Goal: Use online tool/utility: Utilize a website feature to perform a specific function

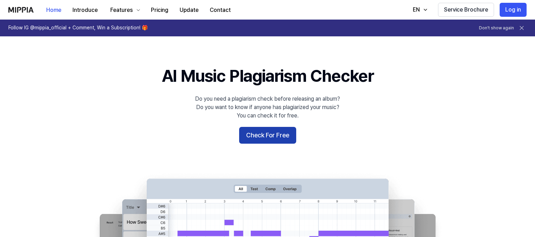
click at [262, 138] on button "Check For Free" at bounding box center [267, 135] width 57 height 17
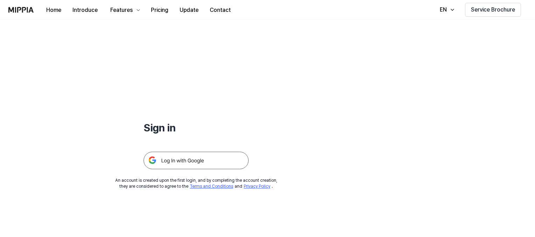
click at [216, 160] on img at bounding box center [196, 161] width 105 height 18
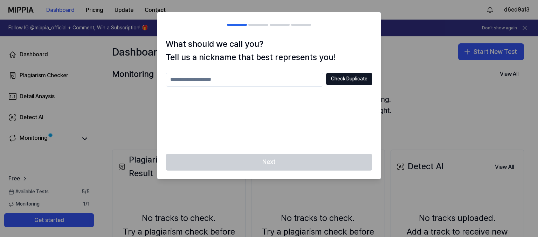
click at [300, 79] on input "text" at bounding box center [245, 80] width 158 height 14
type input "***"
click at [353, 79] on button "Check Duplicate" at bounding box center [349, 79] width 46 height 13
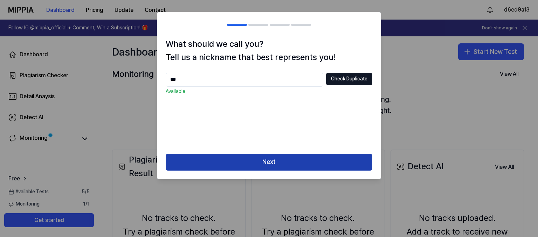
click at [295, 163] on button "Next" at bounding box center [269, 162] width 207 height 17
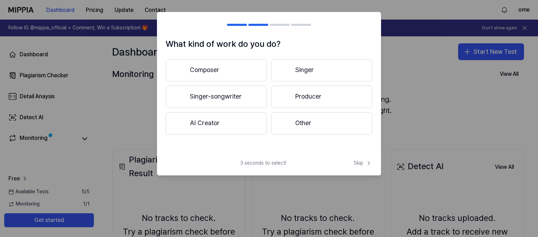
click at [308, 66] on button "Singer" at bounding box center [321, 70] width 101 height 22
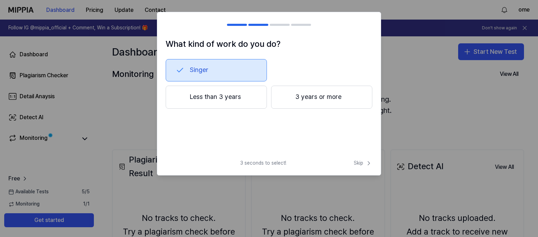
click at [235, 24] on div at bounding box center [237, 25] width 20 height 2
click at [306, 103] on button "3 years or more" at bounding box center [321, 97] width 101 height 23
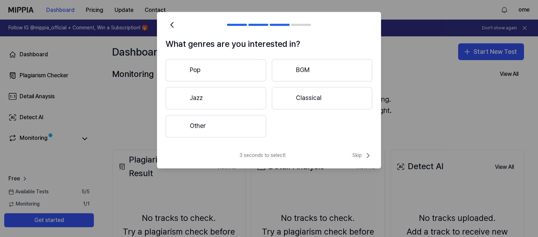
click at [244, 125] on button "Other" at bounding box center [216, 126] width 100 height 22
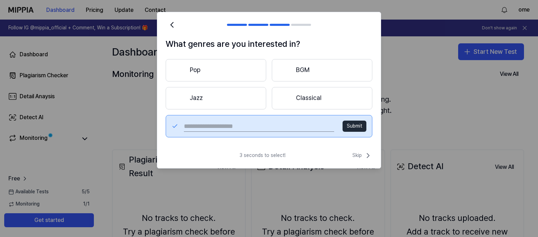
click at [227, 69] on button "Pop" at bounding box center [216, 70] width 100 height 22
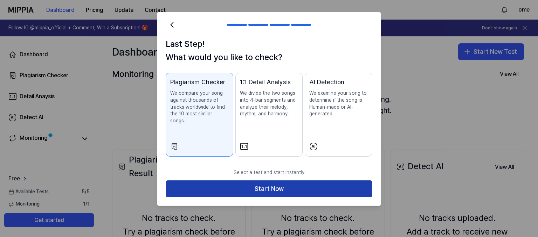
click at [256, 181] on button "Start Now" at bounding box center [269, 189] width 207 height 17
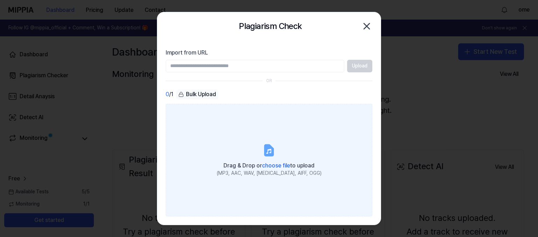
click at [266, 151] on icon at bounding box center [269, 150] width 8 height 11
click at [0, 0] on input "Drag & Drop or choose file to upload (MP3, AAC, WAV, [MEDICAL_DATA], AIFF, OGG)" at bounding box center [0, 0] width 0 height 0
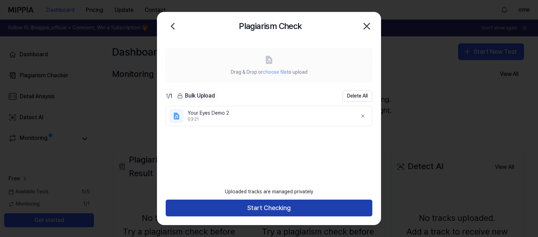
click at [317, 205] on button "Start Checking" at bounding box center [269, 208] width 207 height 17
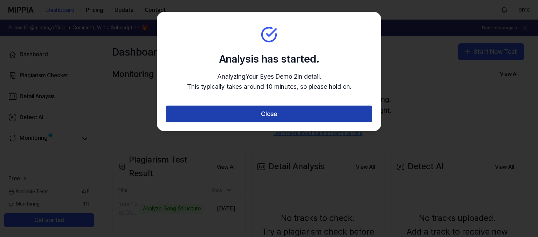
click at [308, 120] on button "Close" at bounding box center [269, 114] width 207 height 17
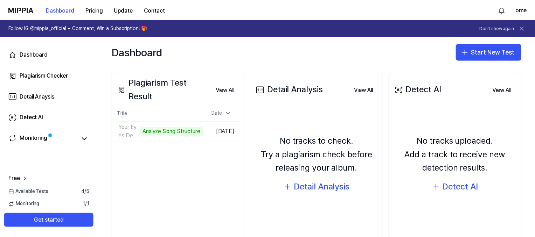
scroll to position [77, 0]
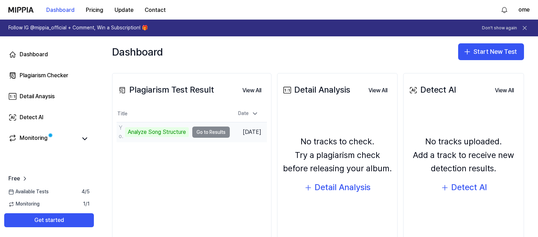
click at [206, 136] on td "Your Eyes Demo 2 Analyze Song Structure Go to Results" at bounding box center [173, 133] width 113 height 20
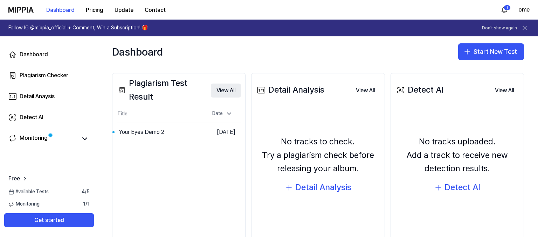
click at [226, 90] on button "View All" at bounding box center [226, 91] width 30 height 14
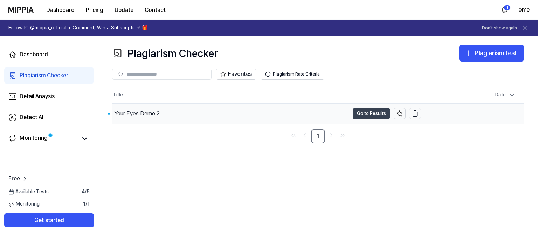
click at [372, 118] on button "Go to Results" at bounding box center [370, 113] width 37 height 11
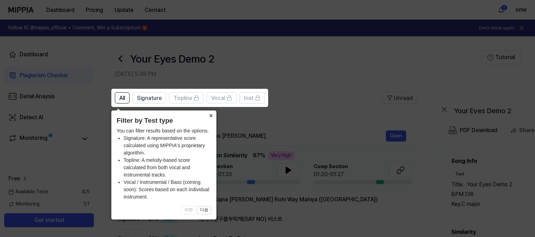
click at [210, 117] on button "×" at bounding box center [210, 116] width 11 height 10
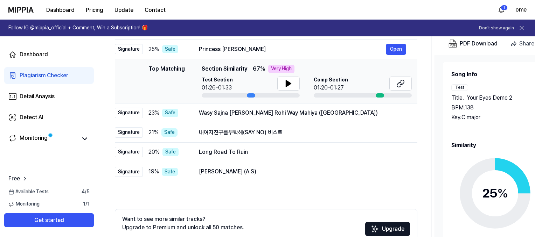
scroll to position [132, 0]
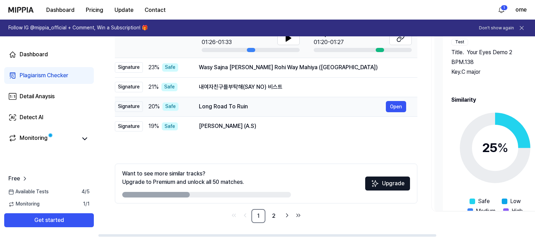
drag, startPoint x: 198, startPoint y: 106, endPoint x: 245, endPoint y: 107, distance: 46.6
click at [245, 107] on td "Long Road To Ruin Open" at bounding box center [303, 107] width 230 height 20
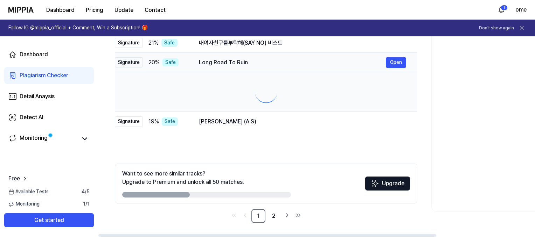
click at [245, 107] on td at bounding box center [266, 92] width 302 height 40
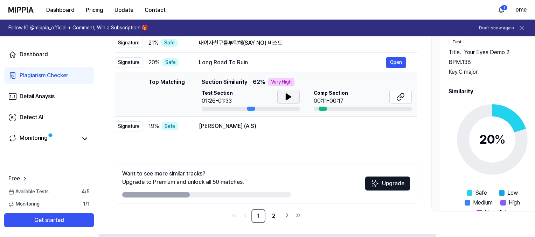
click at [286, 96] on icon at bounding box center [288, 97] width 5 height 6
click at [286, 96] on icon at bounding box center [286, 97] width 1 height 6
click at [323, 108] on div at bounding box center [323, 109] width 8 height 4
drag, startPoint x: 199, startPoint y: 127, endPoint x: 280, endPoint y: 127, distance: 80.5
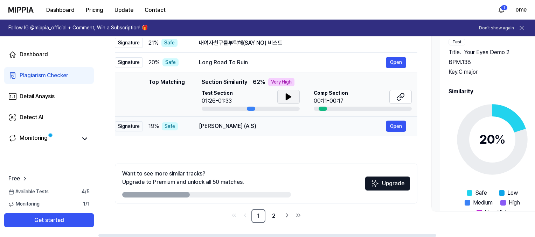
click at [280, 127] on div "[PERSON_NAME] (A.S)" at bounding box center [292, 126] width 187 height 8
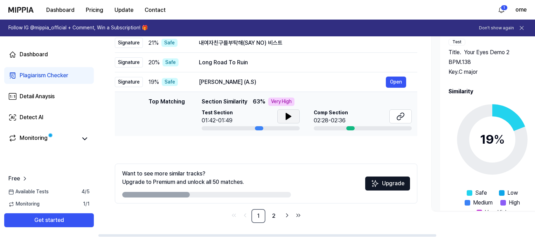
click at [295, 115] on button at bounding box center [288, 117] width 22 height 14
click at [398, 119] on icon at bounding box center [399, 118] width 4 height 5
click at [245, 82] on div "[PERSON_NAME] (A.S)" at bounding box center [292, 82] width 187 height 8
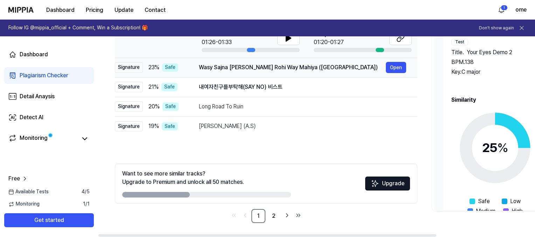
click at [260, 69] on div "Wasy Sajna [PERSON_NAME] Rohi Way Mahiya ([GEOGRAPHIC_DATA])" at bounding box center [292, 67] width 187 height 8
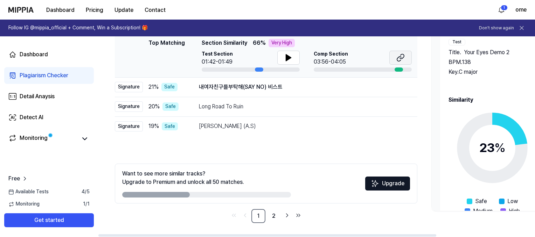
click at [395, 52] on button at bounding box center [400, 58] width 22 height 14
click at [304, 85] on div "내여자친구를부탁해(SAY NO) 비스트" at bounding box center [292, 87] width 187 height 8
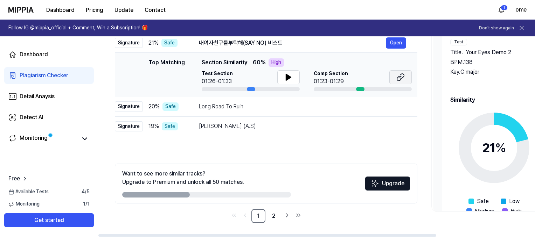
click at [400, 77] on icon at bounding box center [400, 77] width 8 height 8
click at [250, 109] on div "Long Road To Ruin" at bounding box center [292, 107] width 187 height 8
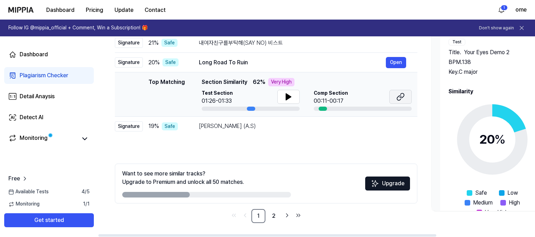
click at [403, 102] on button at bounding box center [400, 97] width 22 height 14
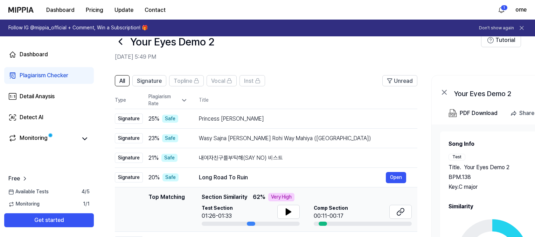
scroll to position [0, 0]
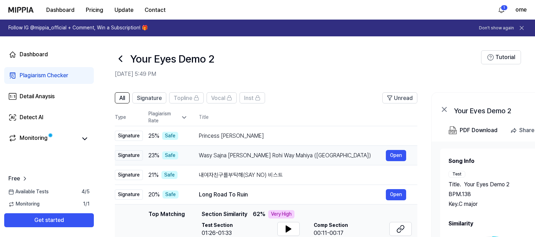
click at [232, 153] on div "Wasy Sajna [PERSON_NAME] Rohi Way Mahiya ([GEOGRAPHIC_DATA])" at bounding box center [292, 156] width 187 height 8
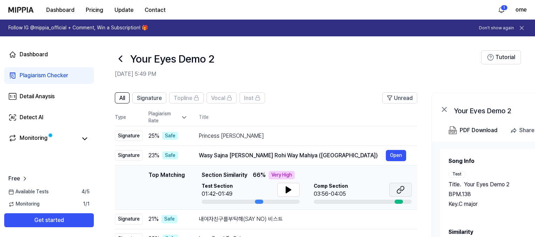
click at [398, 189] on icon at bounding box center [399, 191] width 4 height 5
click at [222, 134] on div "Princess [PERSON_NAME]" at bounding box center [292, 136] width 187 height 8
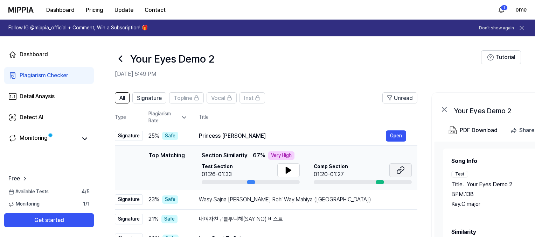
click at [400, 172] on icon at bounding box center [400, 170] width 8 height 8
click at [147, 97] on span "Signature" at bounding box center [149, 98] width 25 height 8
click at [123, 56] on icon at bounding box center [120, 58] width 11 height 11
